Goal: Information Seeking & Learning: Check status

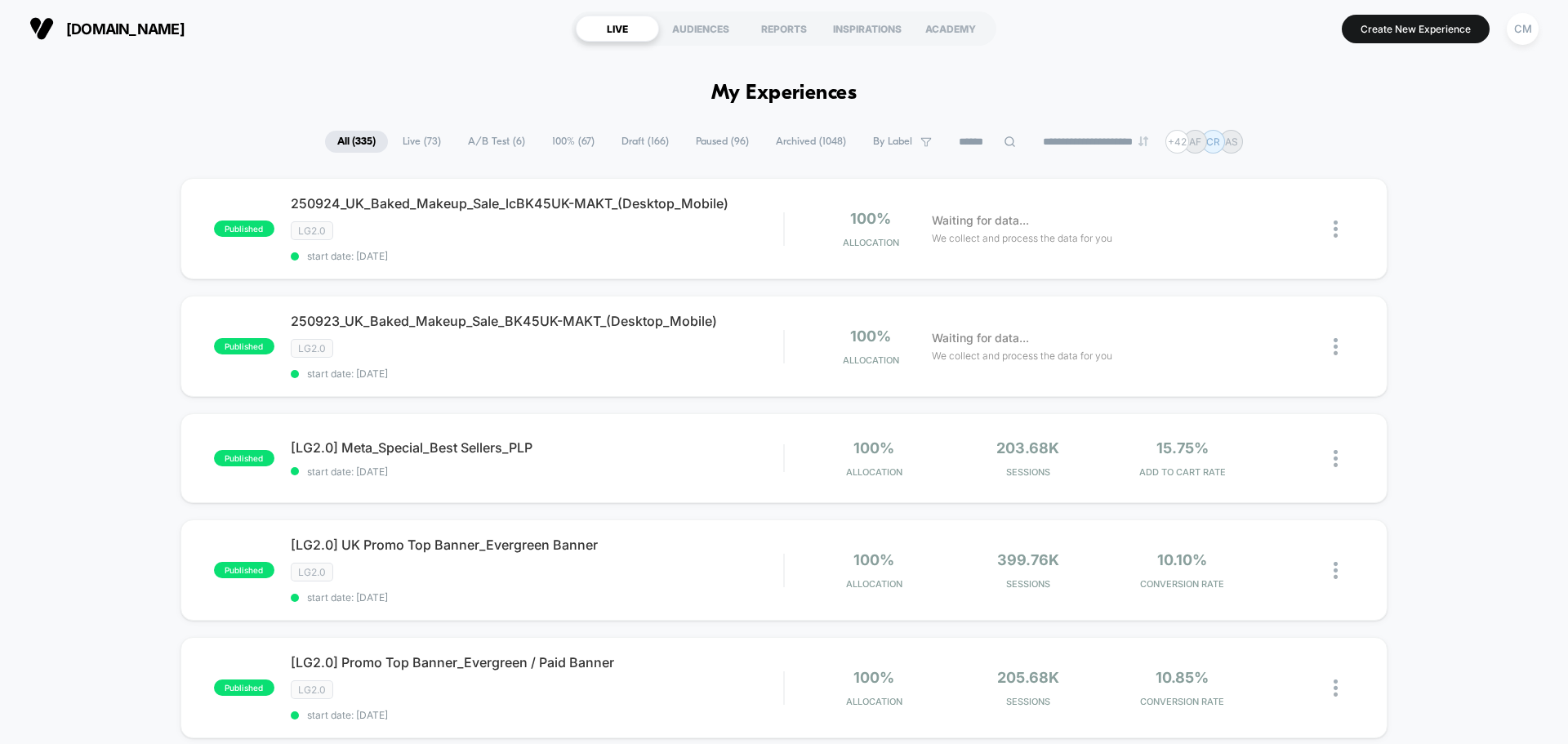
click at [1004, 144] on icon at bounding box center [1009, 141] width 12 height 12
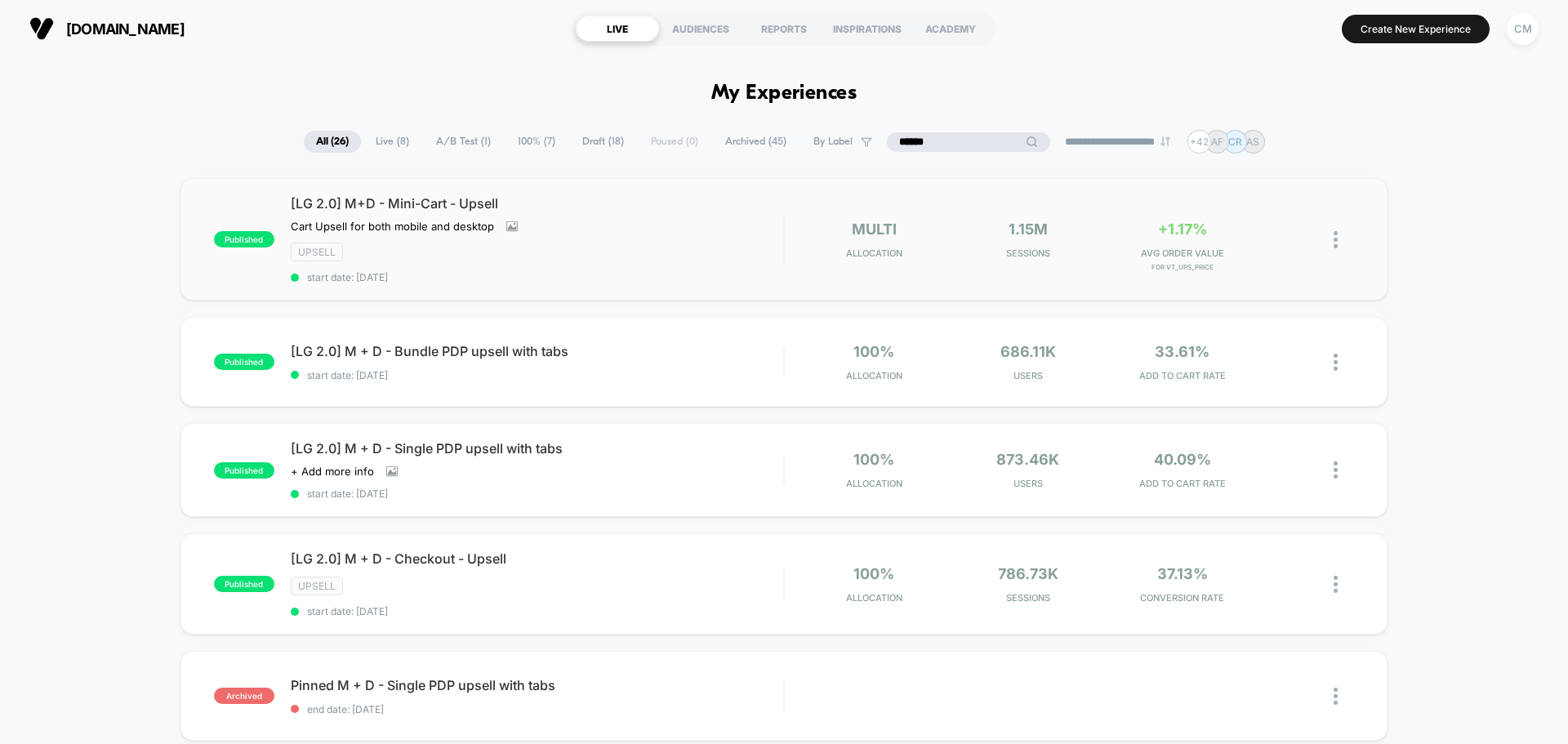
type input "******"
click at [573, 216] on div "[LG 2.0] M+D - Mini-Cart - Upsell Cart Upsell for both mobile and desktop Click…" at bounding box center [538, 239] width 493 height 88
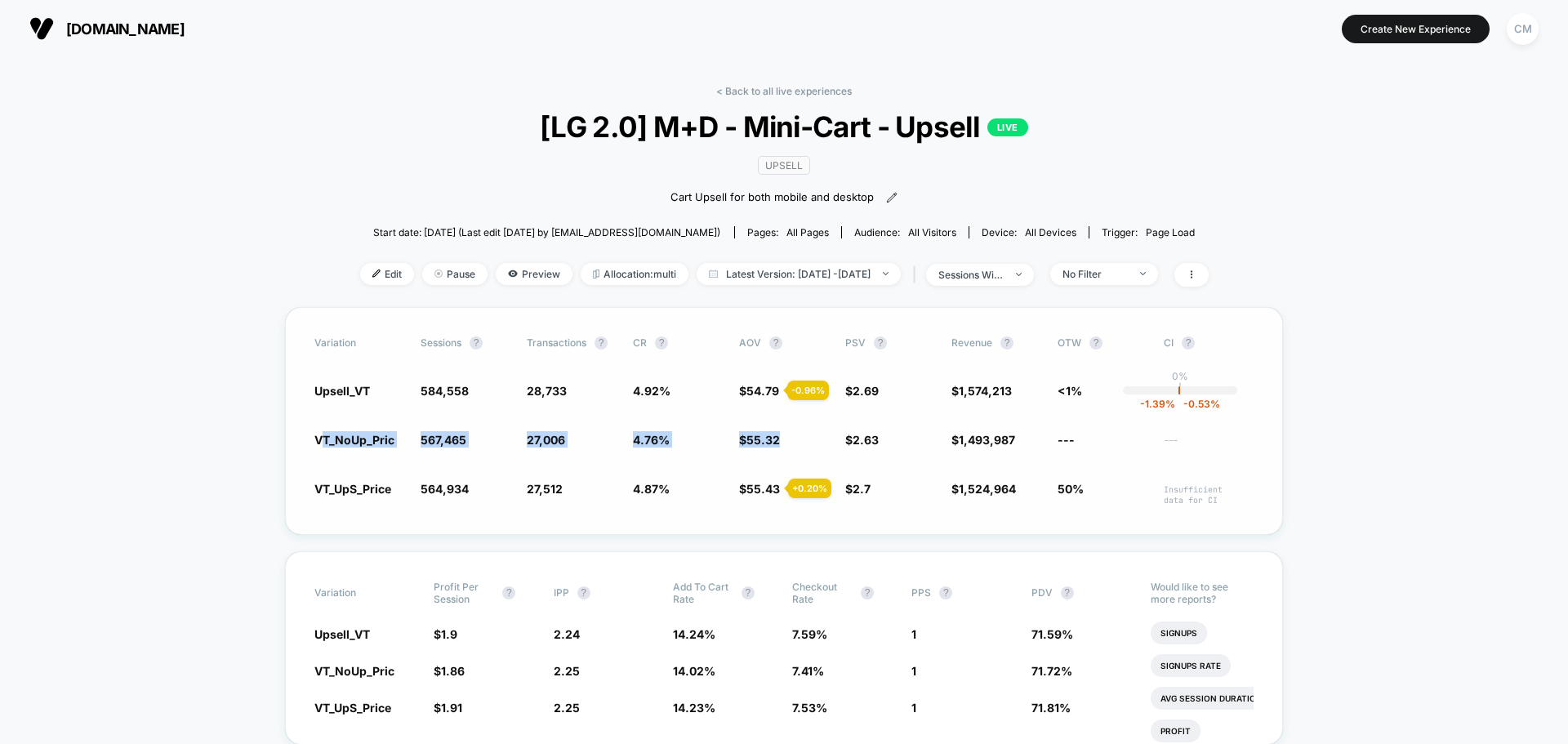
drag, startPoint x: 320, startPoint y: 441, endPoint x: 815, endPoint y: 440, distance: 495.0
click at [815, 440] on div "VT_NoUp_Pric 567,465 27,006 4.76 % $ 55.32 $ 2.63 $ 1,493,987 --- ---" at bounding box center [783, 439] width 939 height 16
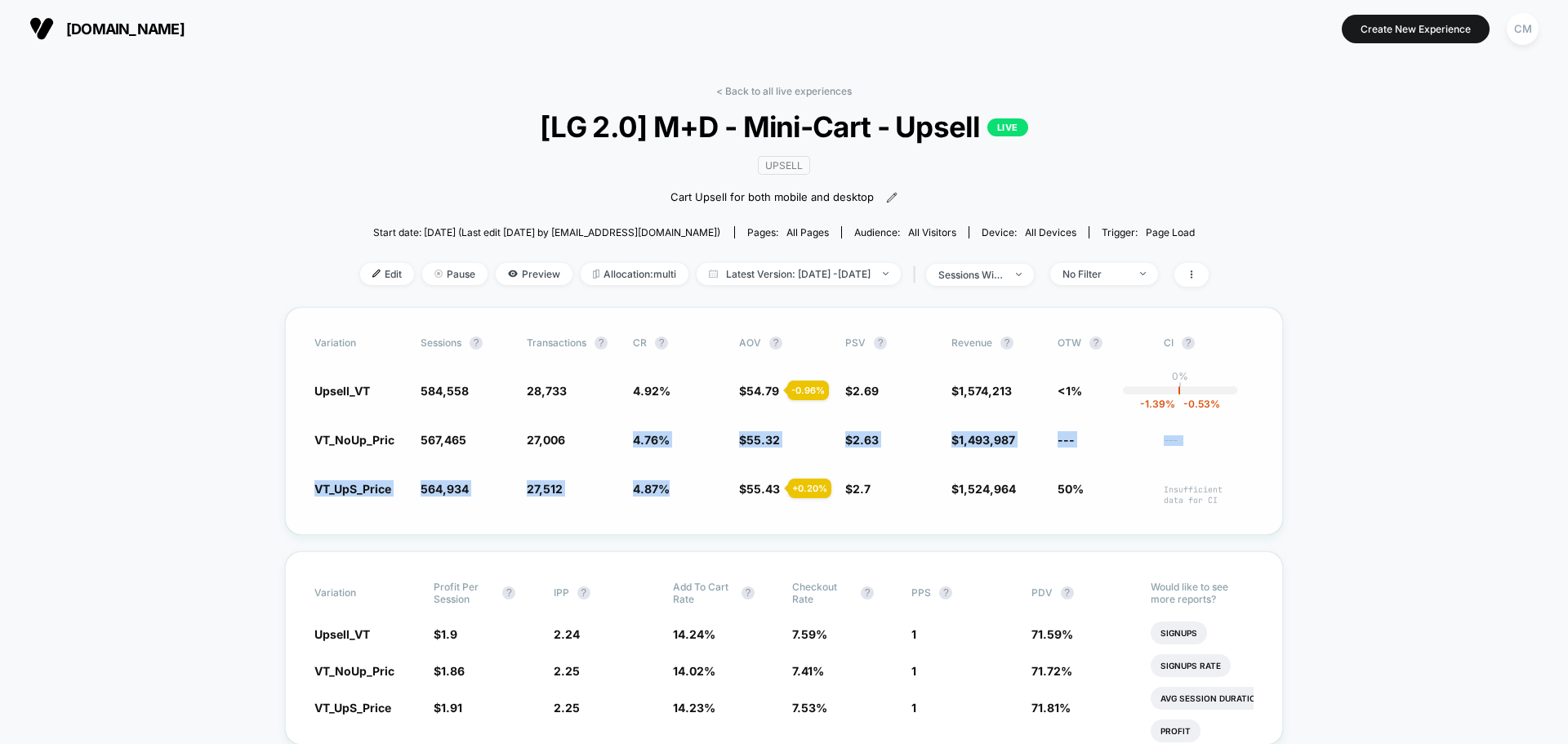
drag, startPoint x: 624, startPoint y: 441, endPoint x: 688, endPoint y: 483, distance: 76.6
click at [688, 483] on div "Variation Sessions ? Transactions ? CR ? AOV ? PSV ? Revenue ? OTW ? CI ? Upsel…" at bounding box center [784, 421] width 998 height 227
click at [597, 450] on div "Variation Sessions ? Transactions ? CR ? AOV ? PSV ? Revenue ? OTW ? CI ? Upsel…" at bounding box center [784, 421] width 998 height 227
drag, startPoint x: 525, startPoint y: 439, endPoint x: 1086, endPoint y: 448, distance: 561.1
click at [1086, 448] on div "Variation Sessions ? Transactions ? CR ? AOV ? PSV ? Revenue ? OTW ? CI ? Upsel…" at bounding box center [784, 421] width 998 height 227
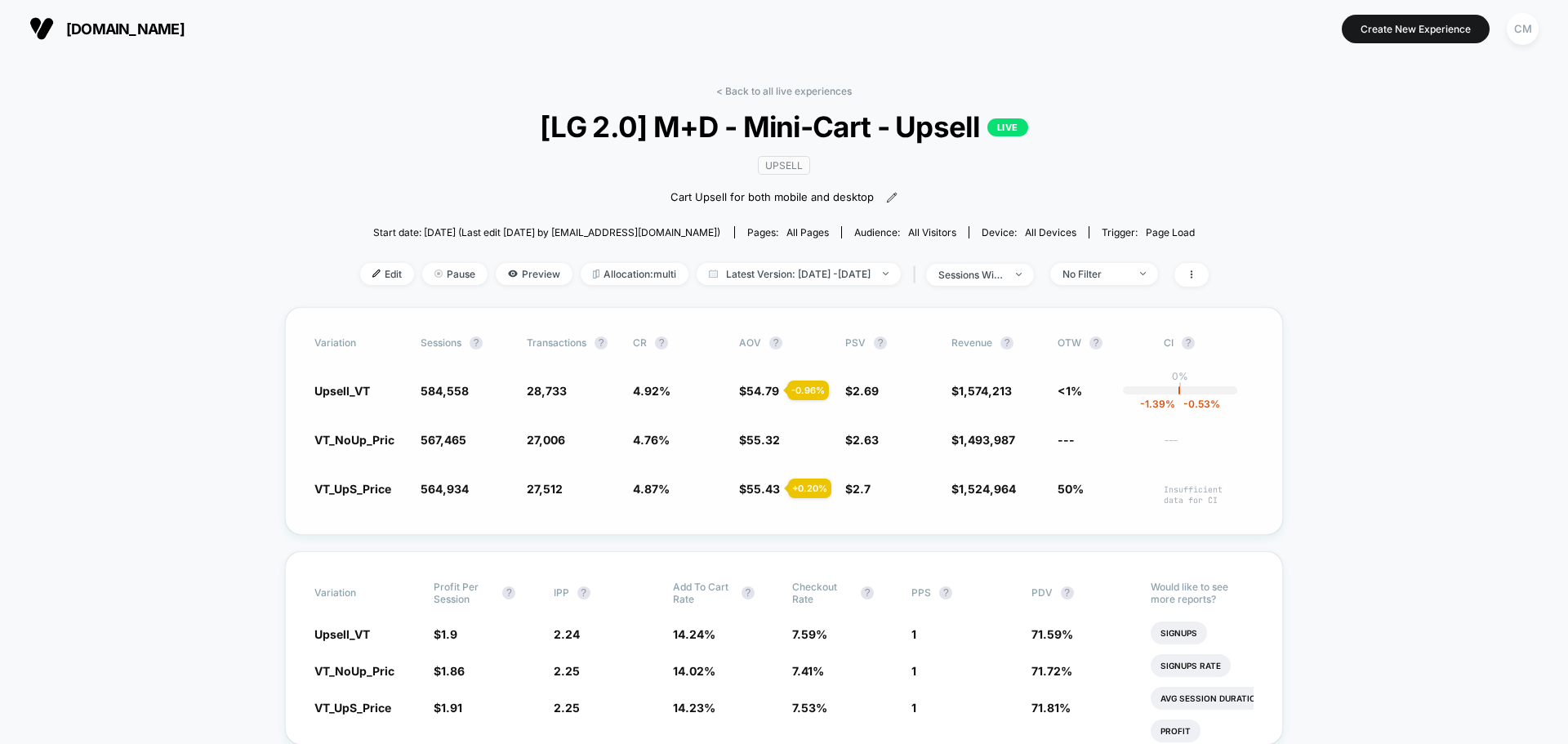
click at [944, 473] on div "Variation Sessions ? Transactions ? CR ? AOV ? PSV ? Revenue ? OTW ? CI ? Upsel…" at bounding box center [784, 421] width 998 height 227
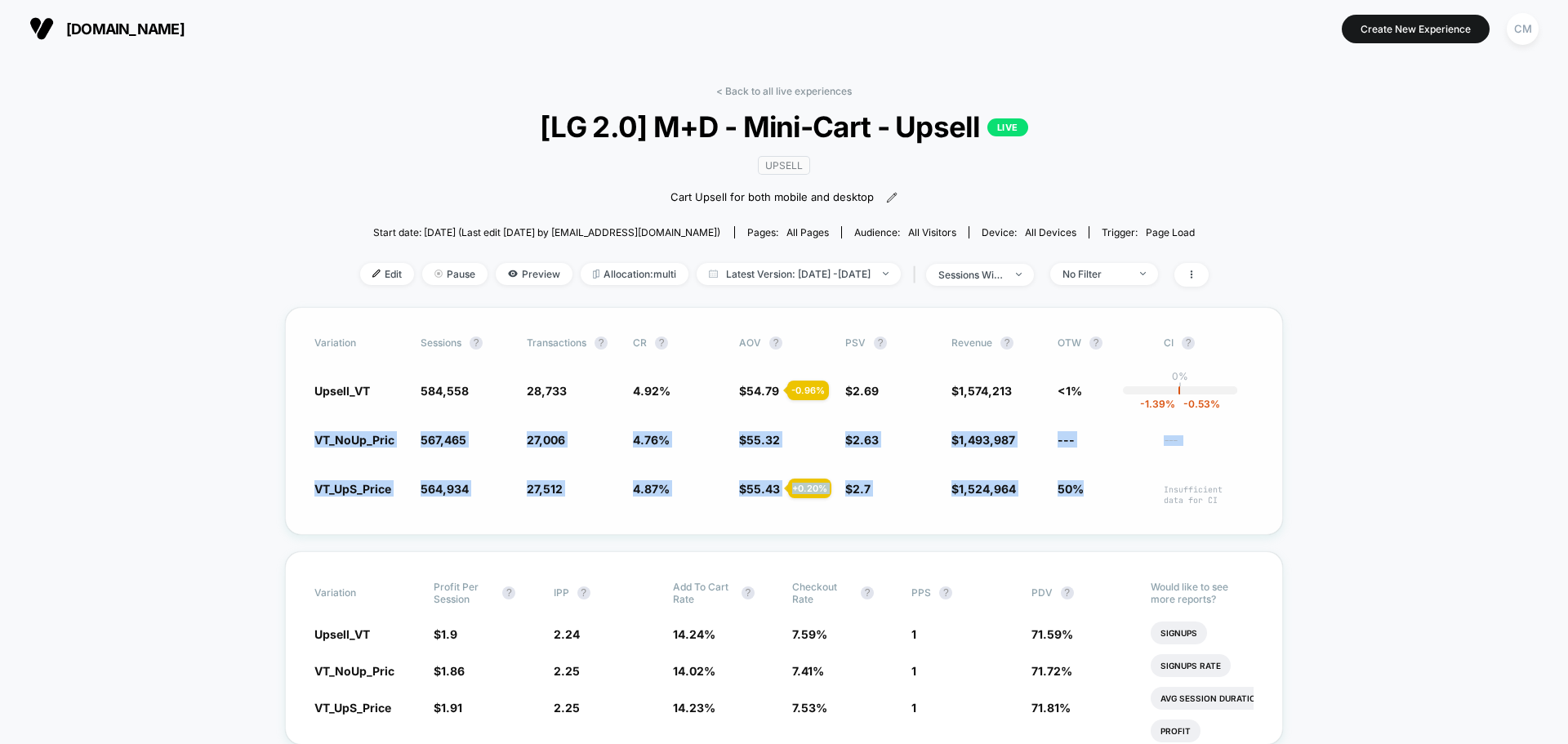
drag, startPoint x: 1086, startPoint y: 489, endPoint x: 289, endPoint y: 454, distance: 797.8
click at [290, 454] on div "Variation Sessions ? Transactions ? CR ? AOV ? PSV ? Revenue ? OTW ? CI ? Upsel…" at bounding box center [784, 421] width 998 height 227
